Goal: Task Accomplishment & Management: Use online tool/utility

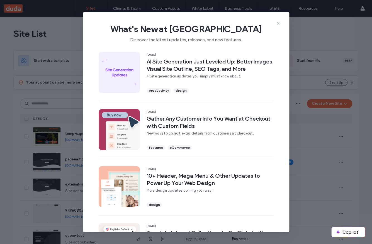
click at [278, 26] on span "What's New at [GEOGRAPHIC_DATA]" at bounding box center [186, 28] width 189 height 11
click at [278, 25] on icon at bounding box center [278, 23] width 4 height 4
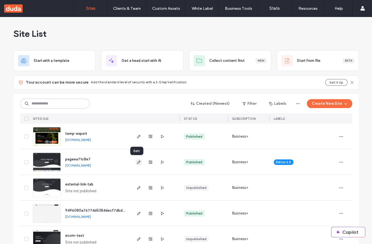
click at [138, 162] on icon "button" at bounding box center [139, 162] width 4 height 4
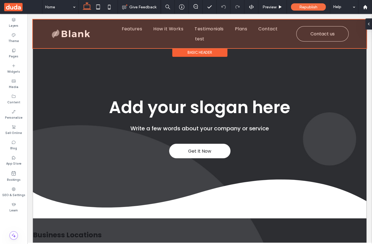
click at [125, 42] on div at bounding box center [200, 34] width 334 height 29
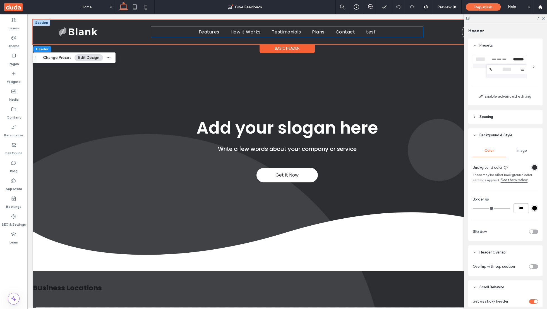
click at [180, 35] on ul "Features How it Works Testimonials Plans Contact test" at bounding box center [287, 32] width 272 height 10
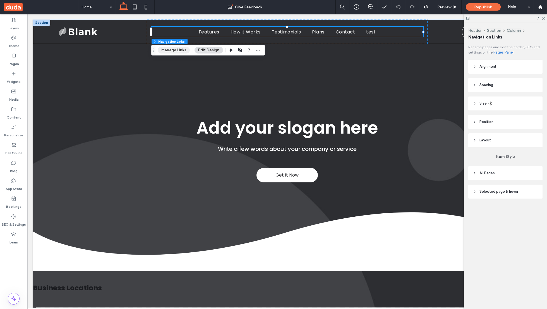
click at [170, 52] on button "Manage Links" at bounding box center [174, 50] width 32 height 7
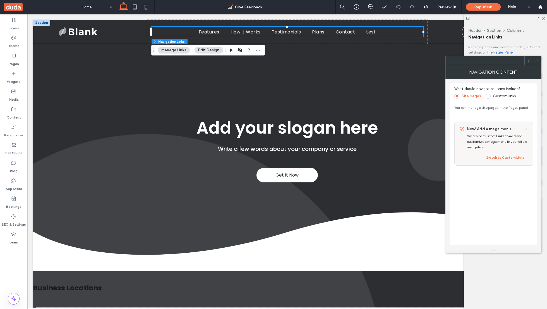
click at [372, 96] on span at bounding box center [487, 96] width 5 height 5
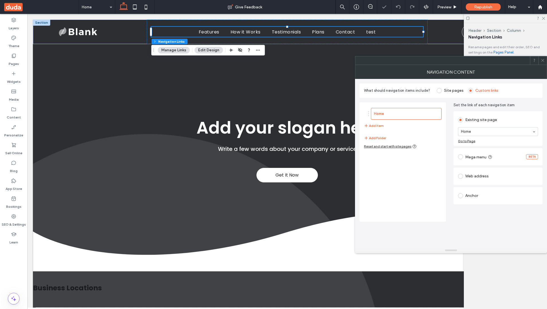
click at [372, 158] on label "Mega menu" at bounding box center [479, 157] width 28 height 6
click at [372, 161] on button "Edit mega menu" at bounding box center [476, 160] width 36 height 9
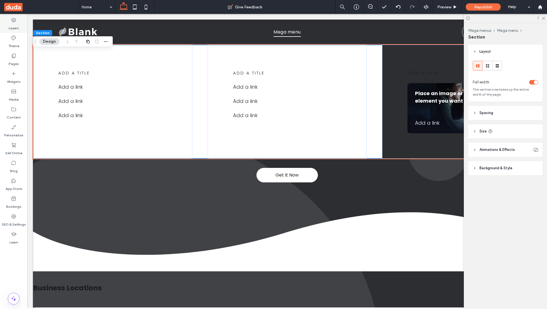
click at [6, 22] on div "Layers" at bounding box center [13, 24] width 27 height 18
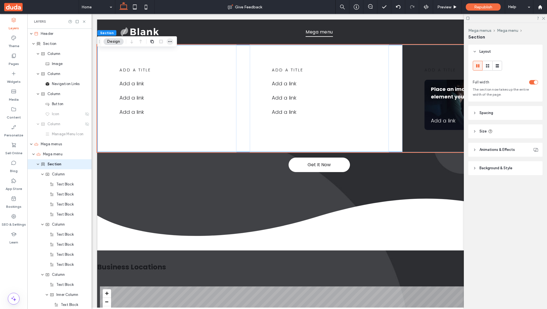
click at [169, 41] on icon "button" at bounding box center [170, 41] width 4 height 4
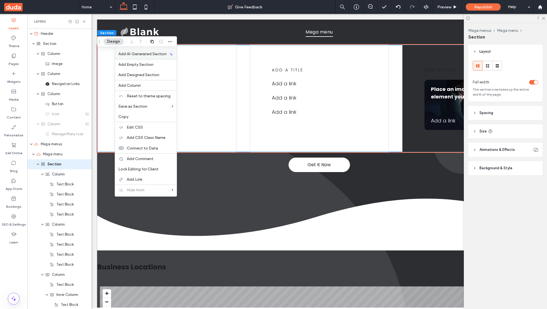
click at [156, 52] on span "Add AI-Generated Section" at bounding box center [142, 54] width 48 height 5
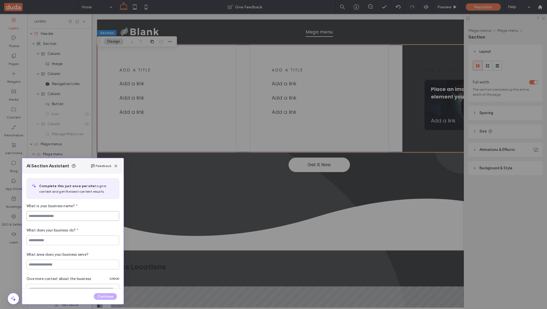
click at [59, 219] on input at bounding box center [73, 216] width 93 height 10
click at [48, 243] on input at bounding box center [73, 240] width 93 height 10
click at [53, 216] on input "*******" at bounding box center [73, 216] width 93 height 10
type input "**********"
click at [52, 241] on input at bounding box center [73, 240] width 93 height 10
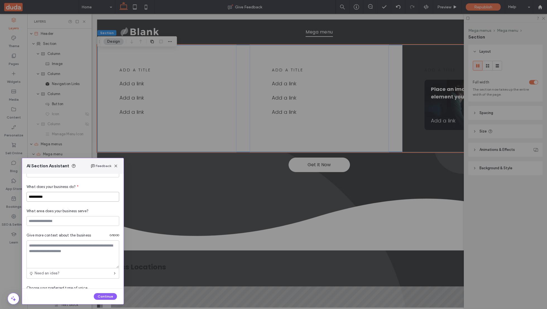
scroll to position [65, 0]
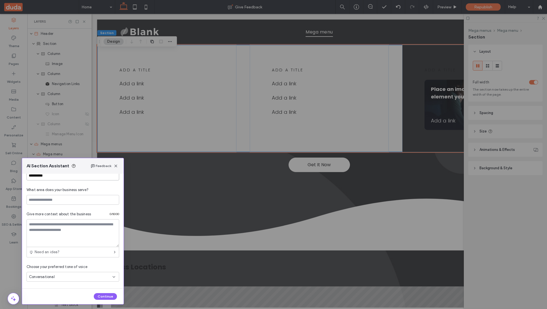
type input "**********"
click at [68, 244] on div "Conversational" at bounding box center [70, 277] width 83 height 6
click at [58, 244] on div "Professional" at bounding box center [71, 258] width 89 height 10
click at [102, 244] on button "Continue" at bounding box center [105, 296] width 23 height 7
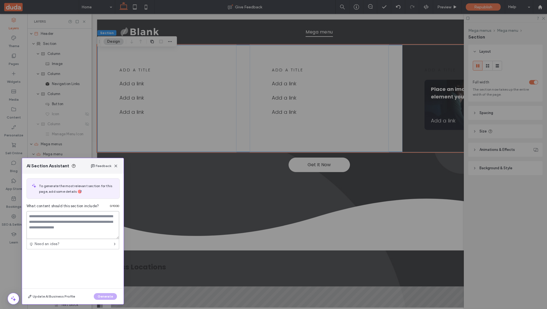
click at [94, 225] on textarea at bounding box center [73, 225] width 93 height 28
click at [80, 218] on textarea "**********" at bounding box center [73, 225] width 93 height 28
type textarea "**********"
click at [117, 170] on div "AI Section Assistant Feedback" at bounding box center [73, 166] width 102 height 16
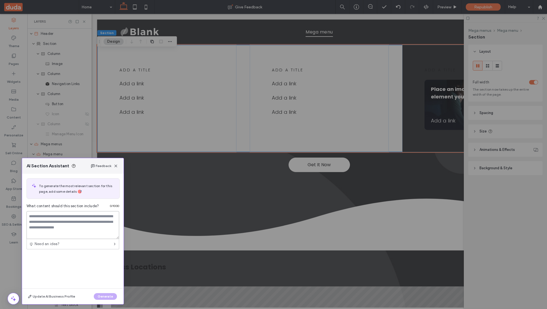
click at [117, 170] on div "AI Section Assistant Feedback" at bounding box center [73, 166] width 102 height 16
click at [116, 167] on icon "button" at bounding box center [116, 166] width 4 height 4
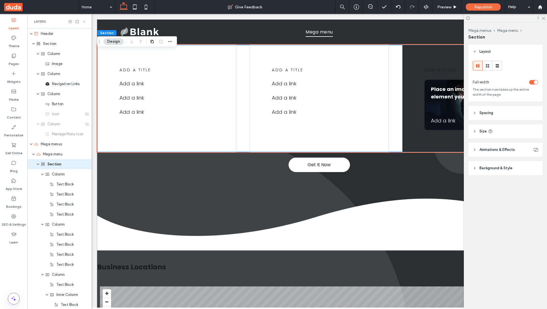
click at [84, 20] on icon at bounding box center [84, 22] width 4 height 4
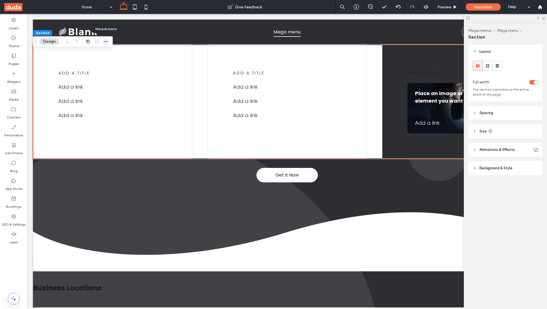
click at [105, 41] on icon "button" at bounding box center [106, 41] width 4 height 4
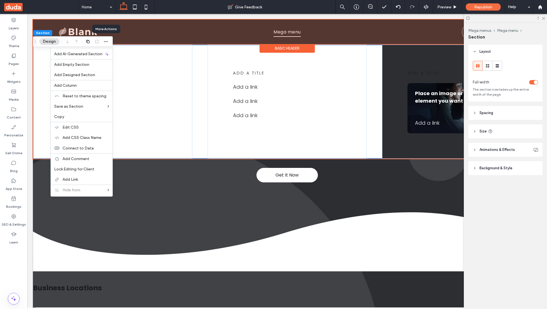
click at [176, 32] on div at bounding box center [287, 32] width 508 height 25
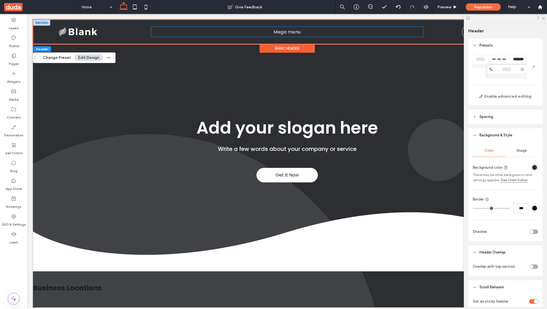
click at [177, 32] on ul "Mega menu" at bounding box center [287, 32] width 272 height 10
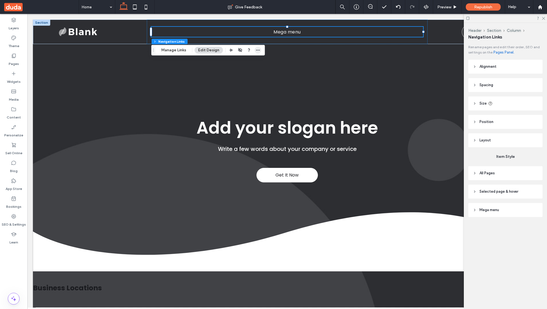
click at [258, 49] on icon "button" at bounding box center [258, 50] width 4 height 4
click at [181, 48] on button "Manage Links" at bounding box center [174, 50] width 32 height 7
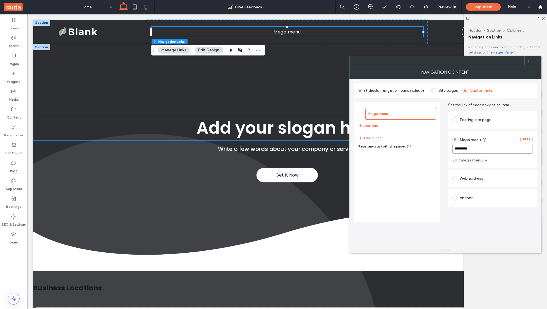
click at [276, 129] on span "Add your slogan here" at bounding box center [287, 127] width 182 height 23
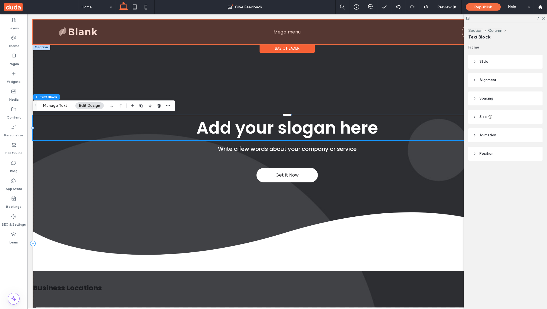
click at [270, 27] on div at bounding box center [287, 32] width 508 height 25
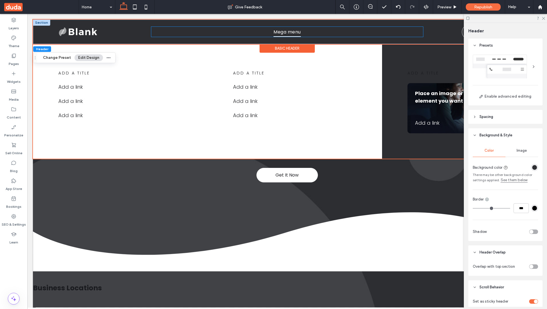
click at [268, 30] on link "Mega menu" at bounding box center [287, 32] width 38 height 10
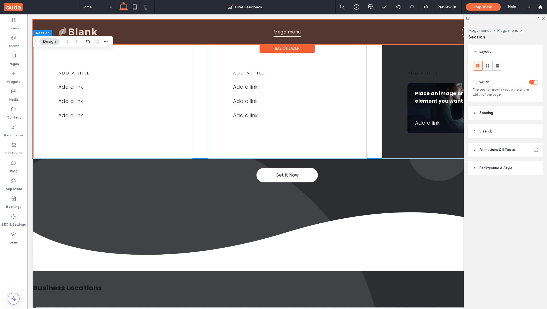
click at [232, 40] on div at bounding box center [287, 32] width 508 height 25
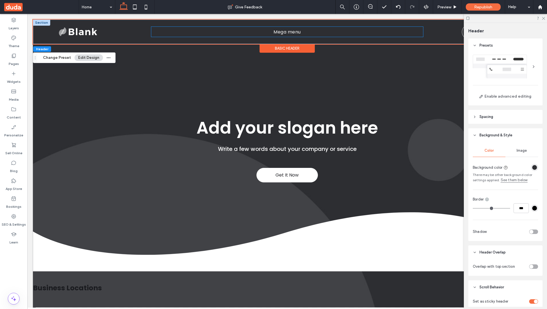
click at [244, 33] on ul "Mega menu" at bounding box center [287, 32] width 272 height 10
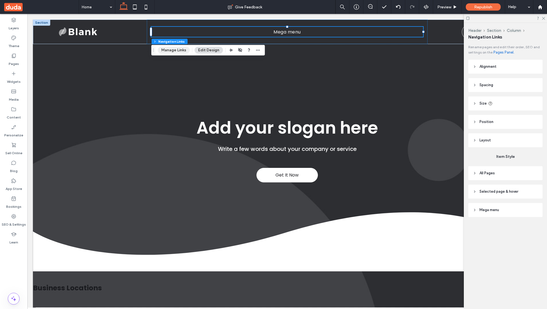
click at [173, 47] on button "Manage Links" at bounding box center [174, 50] width 32 height 7
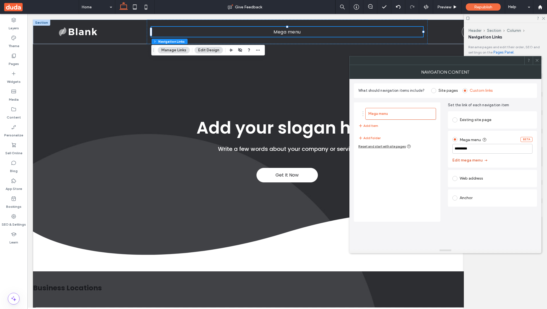
click at [372, 158] on button "Edit mega menu" at bounding box center [470, 160] width 36 height 9
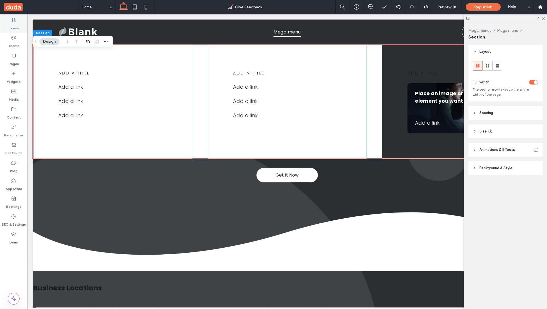
drag, startPoint x: 15, startPoint y: 16, endPoint x: 11, endPoint y: 25, distance: 9.9
click at [15, 16] on div "Layers" at bounding box center [13, 24] width 27 height 18
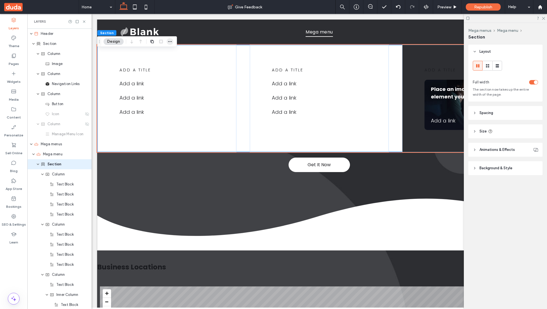
click at [168, 41] on use "button" at bounding box center [170, 41] width 4 height 1
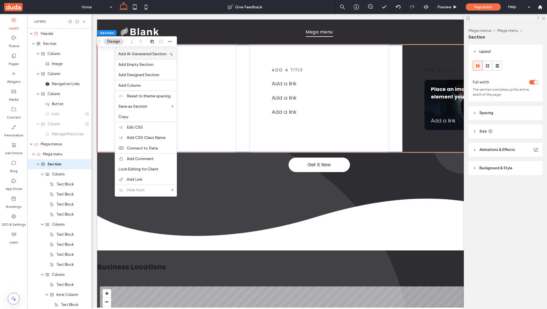
click at [150, 53] on span "Add AI-Generated Section" at bounding box center [142, 54] width 48 height 5
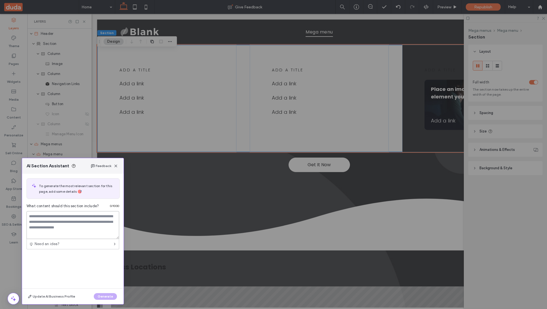
click at [38, 232] on textarea at bounding box center [73, 225] width 93 height 28
paste textarea "**********"
type textarea "**********"
click at [102, 244] on button "Generate" at bounding box center [105, 296] width 23 height 7
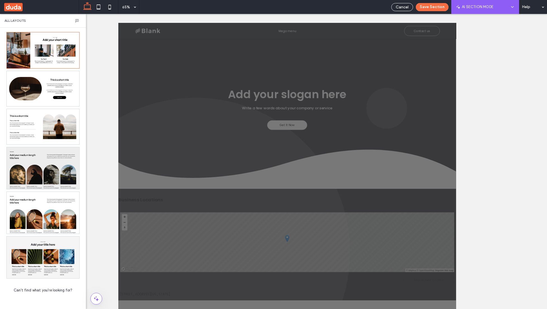
click at [39, 176] on div at bounding box center [43, 168] width 73 height 42
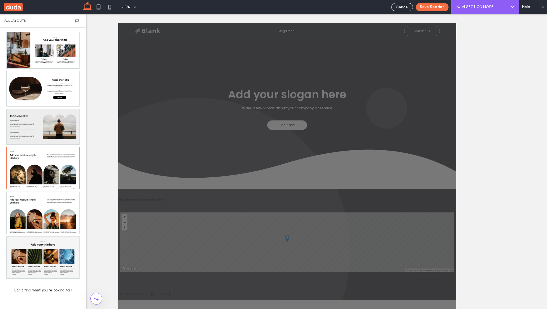
click at [57, 133] on div at bounding box center [43, 126] width 73 height 35
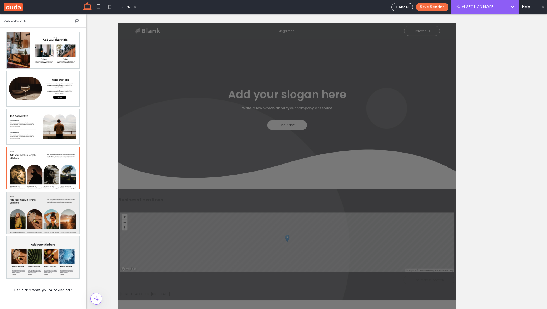
click at [47, 219] on div at bounding box center [43, 213] width 73 height 42
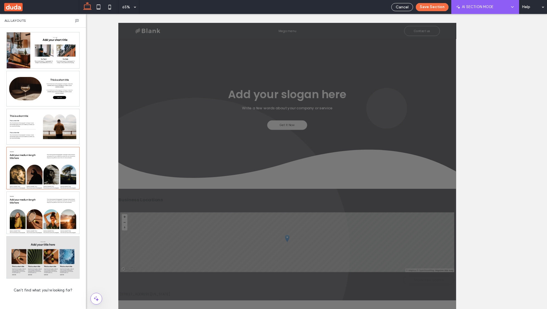
click at [42, 244] on div at bounding box center [43, 258] width 73 height 42
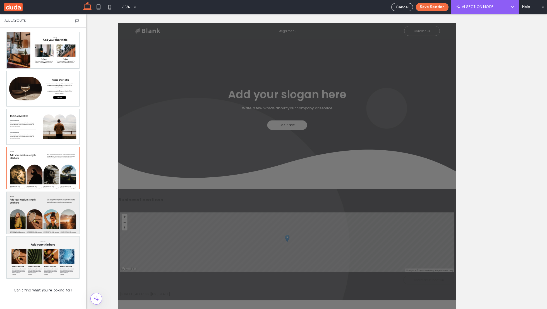
click at [58, 206] on div at bounding box center [43, 213] width 73 height 42
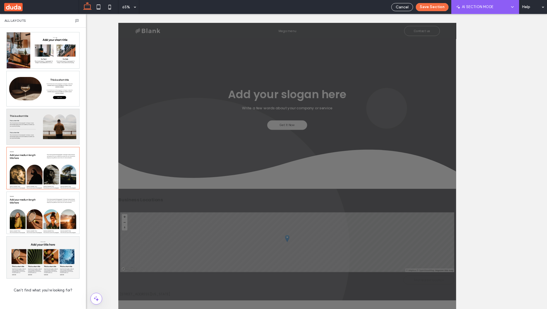
click at [57, 126] on div at bounding box center [43, 126] width 73 height 35
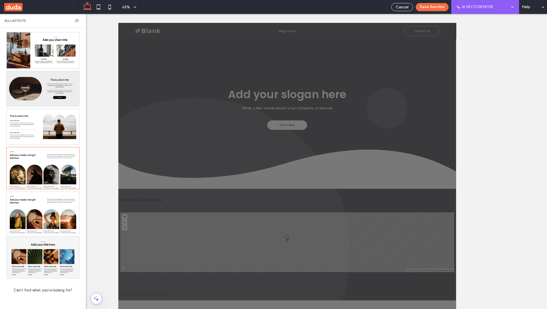
click at [58, 71] on div at bounding box center [43, 88] width 73 height 35
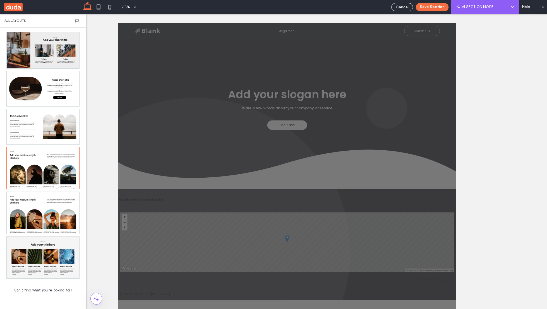
click at [59, 54] on div at bounding box center [43, 50] width 73 height 36
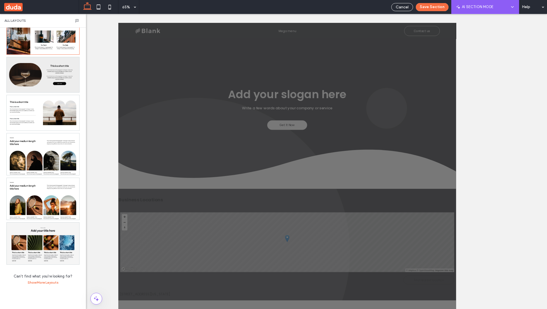
scroll to position [13, 0]
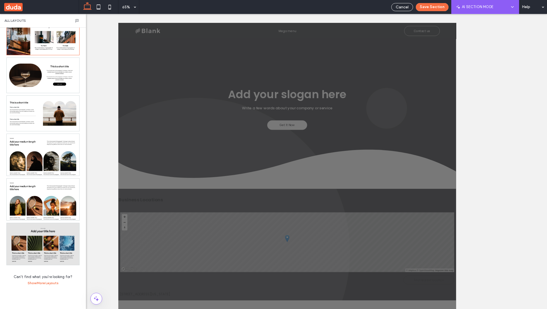
click at [37, 242] on div at bounding box center [43, 244] width 73 height 42
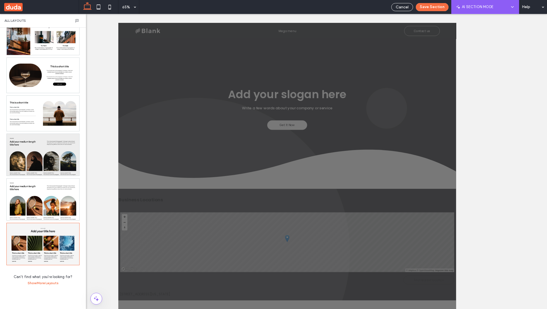
scroll to position [0, 0]
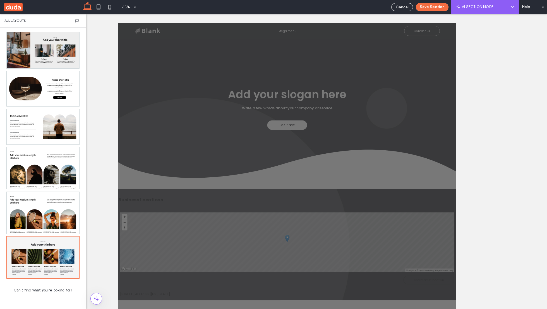
click at [42, 63] on div at bounding box center [43, 50] width 73 height 36
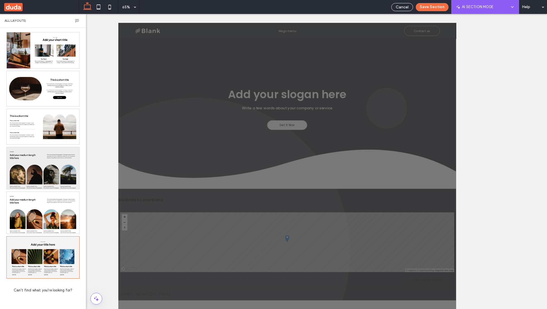
click at [41, 157] on div at bounding box center [43, 168] width 73 height 42
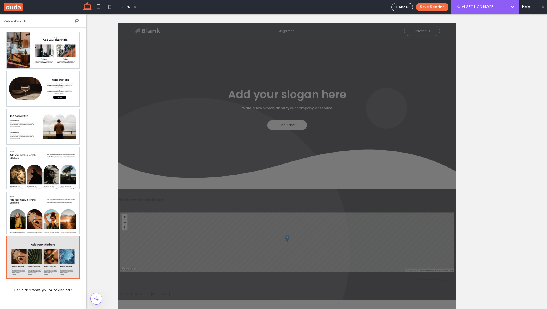
click at [36, 244] on div at bounding box center [43, 258] width 73 height 42
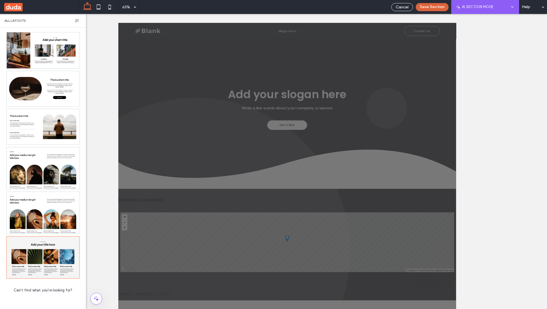
click at [372, 8] on button "Save Section" at bounding box center [432, 7] width 33 height 8
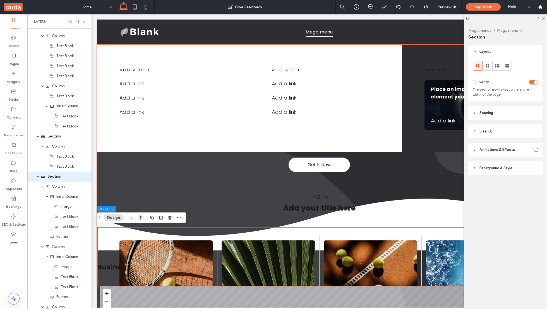
scroll to position [196, 0]
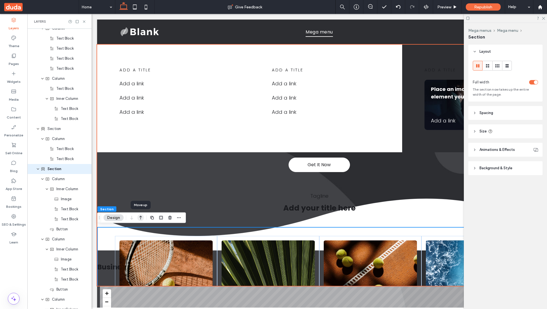
click at [141, 217] on use "button" at bounding box center [140, 218] width 3 height 4
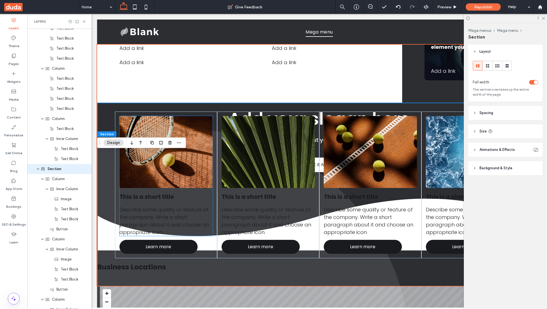
scroll to position [0, 0]
